Goal: Find specific page/section: Find specific page/section

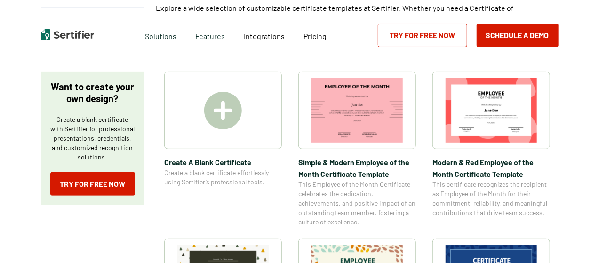
scroll to position [136, 0]
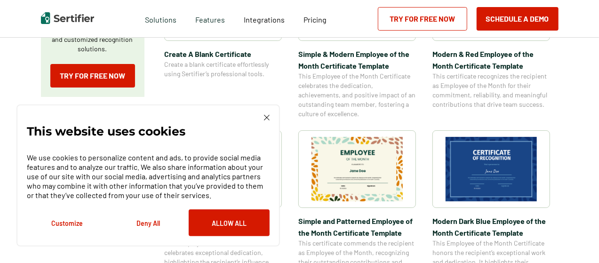
scroll to position [246, 0]
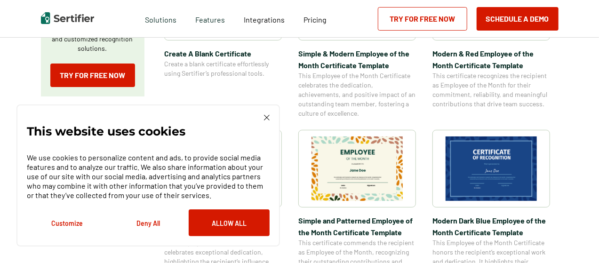
click at [269, 118] on img at bounding box center [267, 118] width 6 height 6
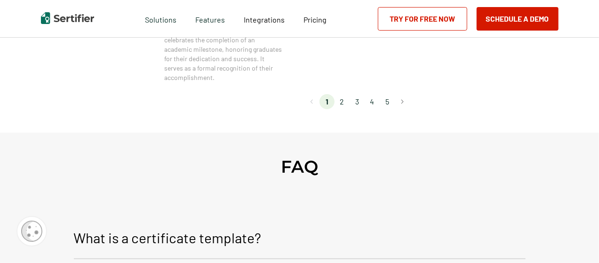
scroll to position [939, 0]
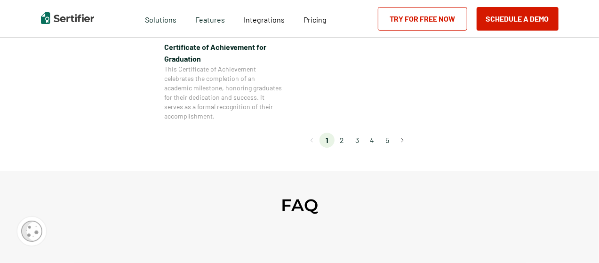
click at [341, 141] on li "2" at bounding box center [342, 140] width 15 height 15
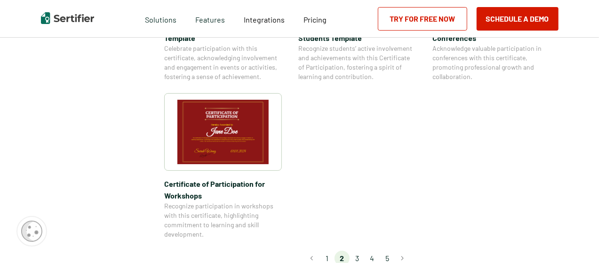
scroll to position [822, 0]
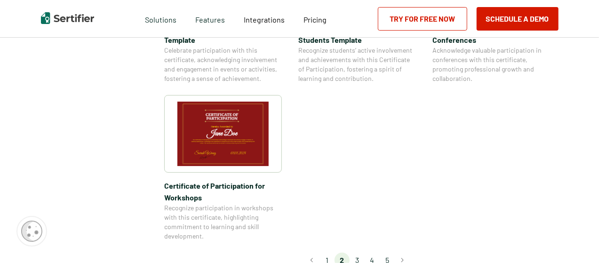
click at [355, 253] on li "3" at bounding box center [357, 260] width 15 height 15
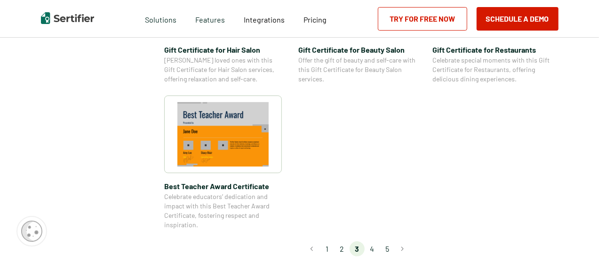
scroll to position [713, 0]
click at [373, 249] on li "4" at bounding box center [372, 248] width 15 height 15
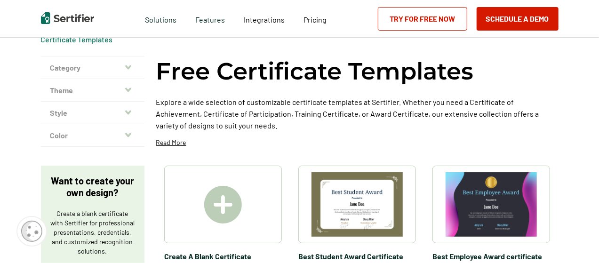
scroll to position [49, 0]
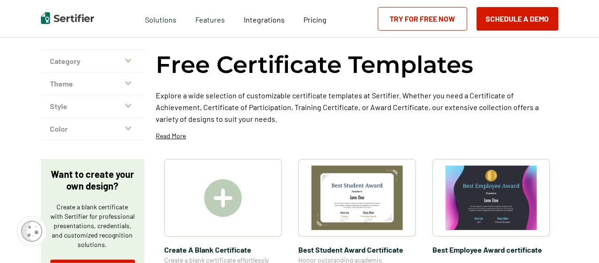
click at [106, 90] on button "Theme" at bounding box center [93, 83] width 104 height 23
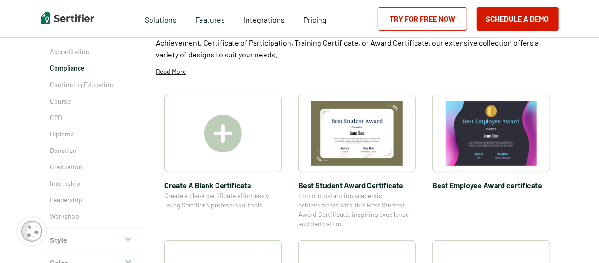
scroll to position [183, 0]
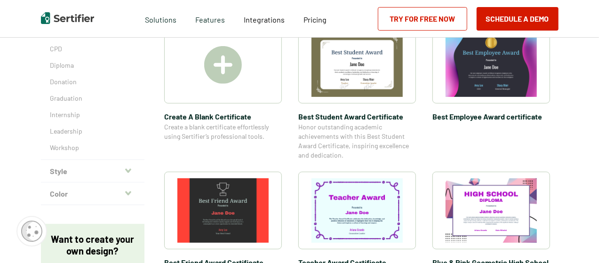
click at [131, 201] on button "Color" at bounding box center [93, 194] width 104 height 23
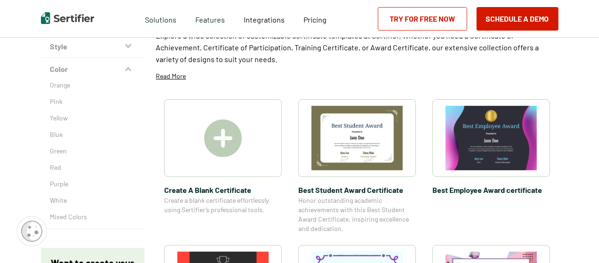
scroll to position [114, 0]
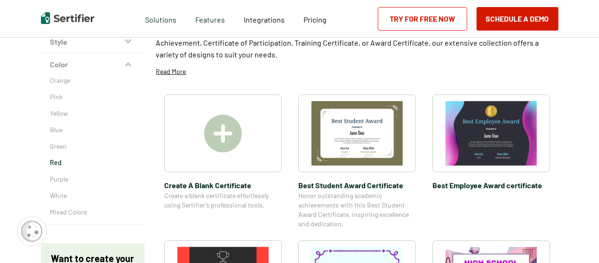
click at [56, 160] on p "Red" at bounding box center [92, 162] width 85 height 9
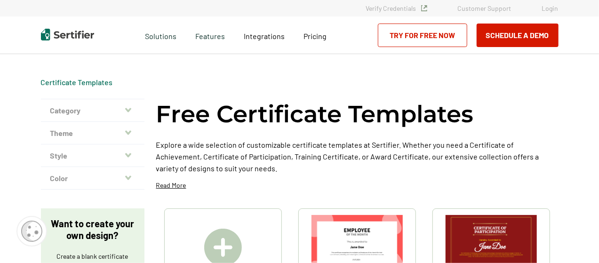
scroll to position [114, 0]
